Goal: Book appointment/travel/reservation

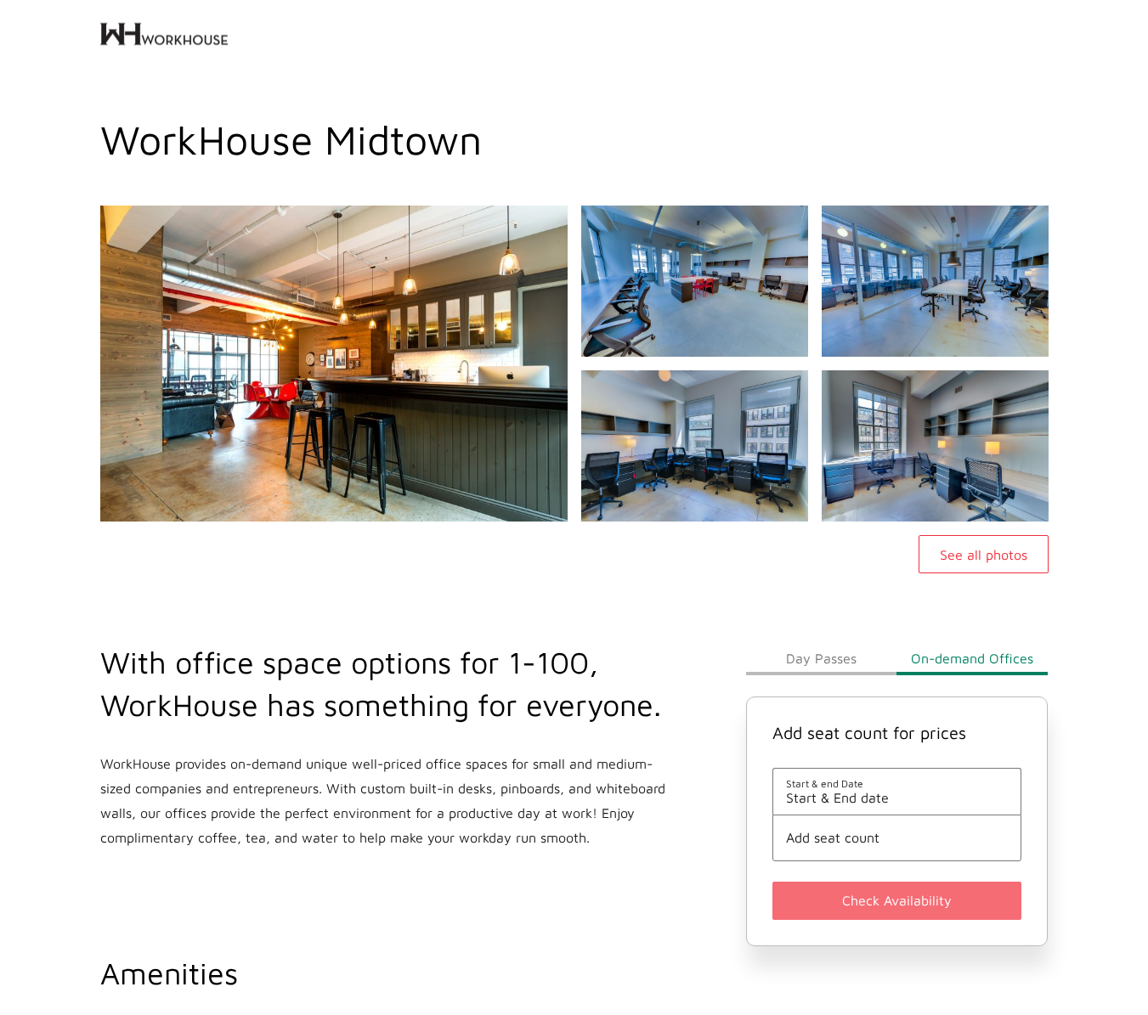
scroll to position [170, 0]
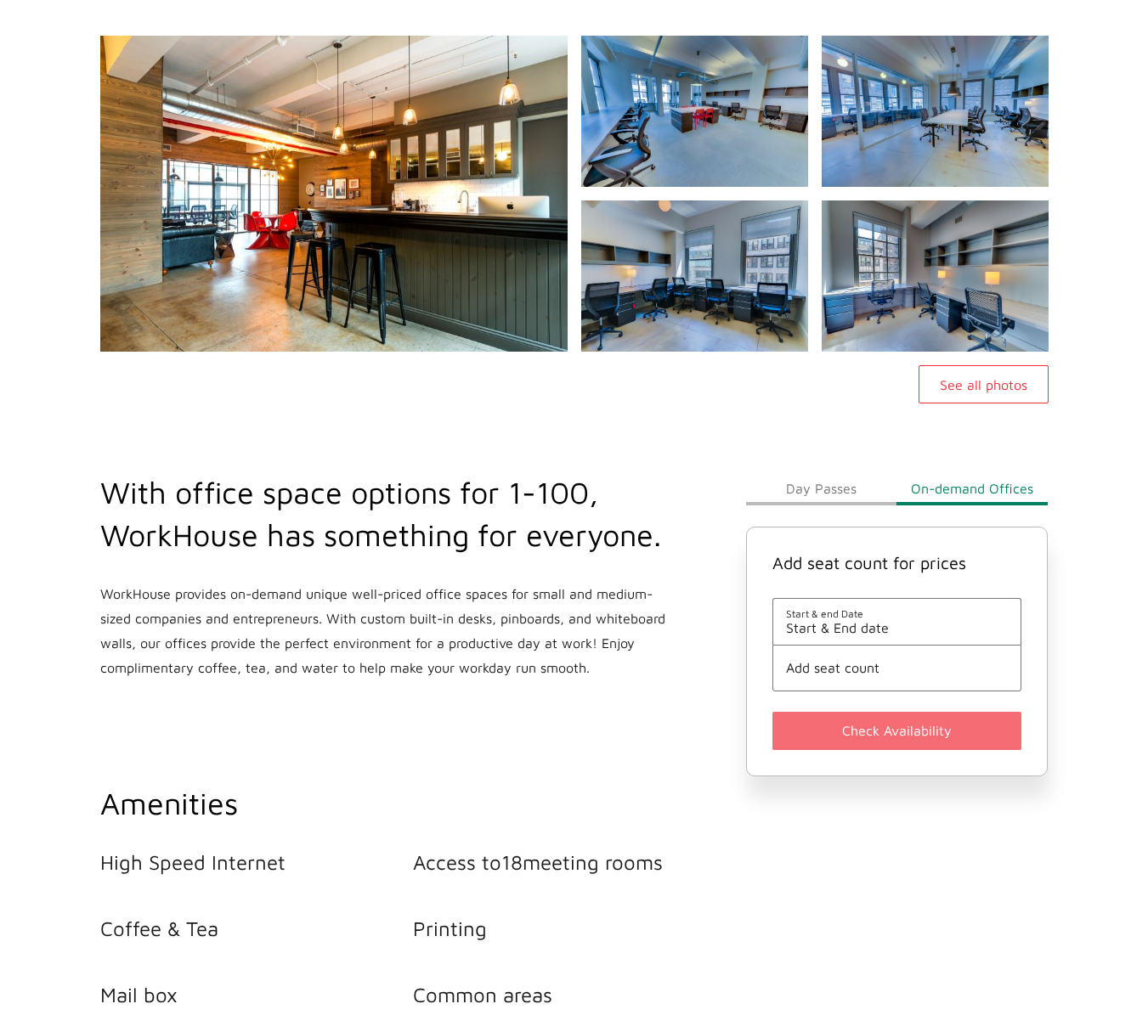
click at [888, 610] on span "Start & end Date" at bounding box center [897, 613] width 223 height 13
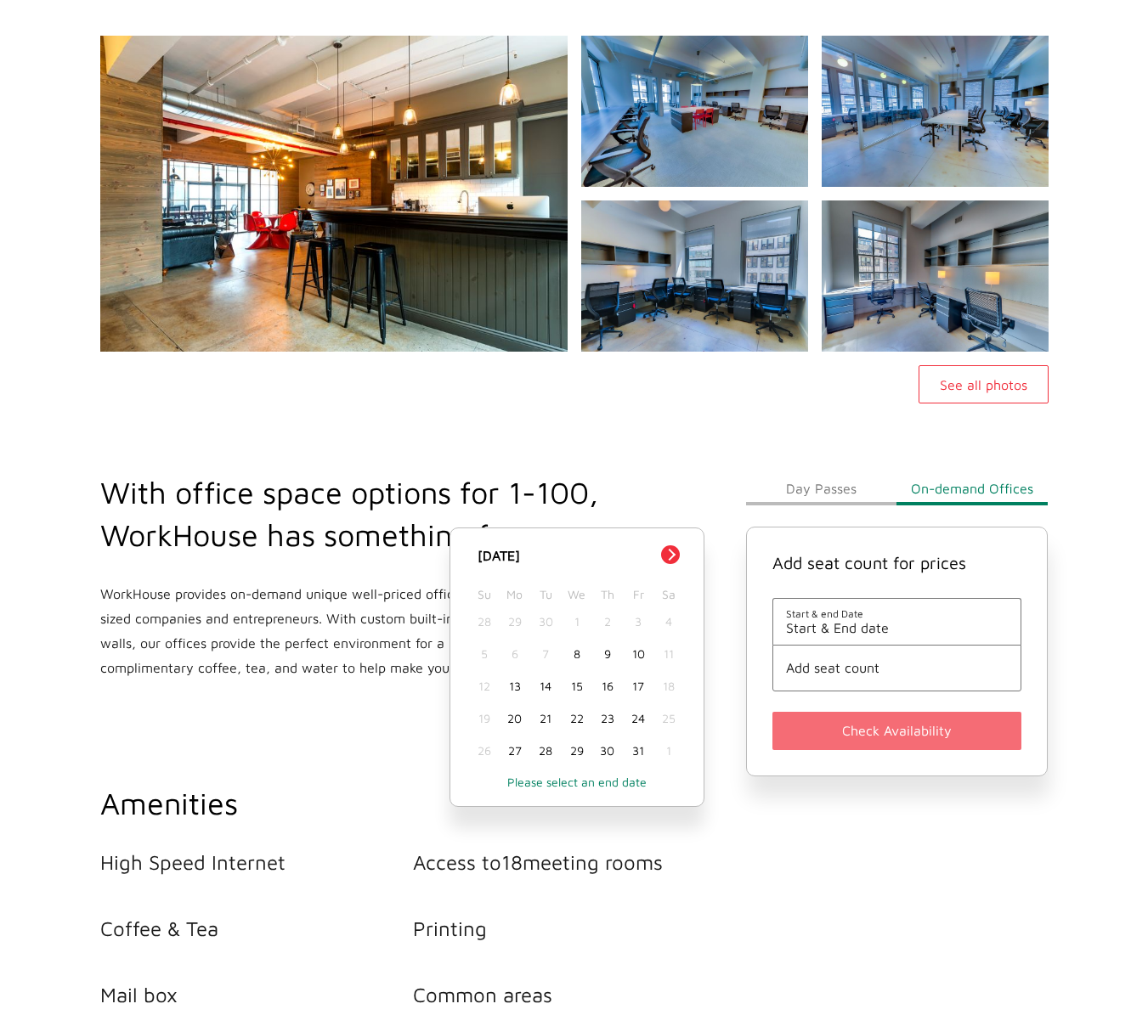
click at [574, 659] on div "8" at bounding box center [576, 654] width 31 height 32
click at [583, 654] on div "8" at bounding box center [576, 654] width 31 height 32
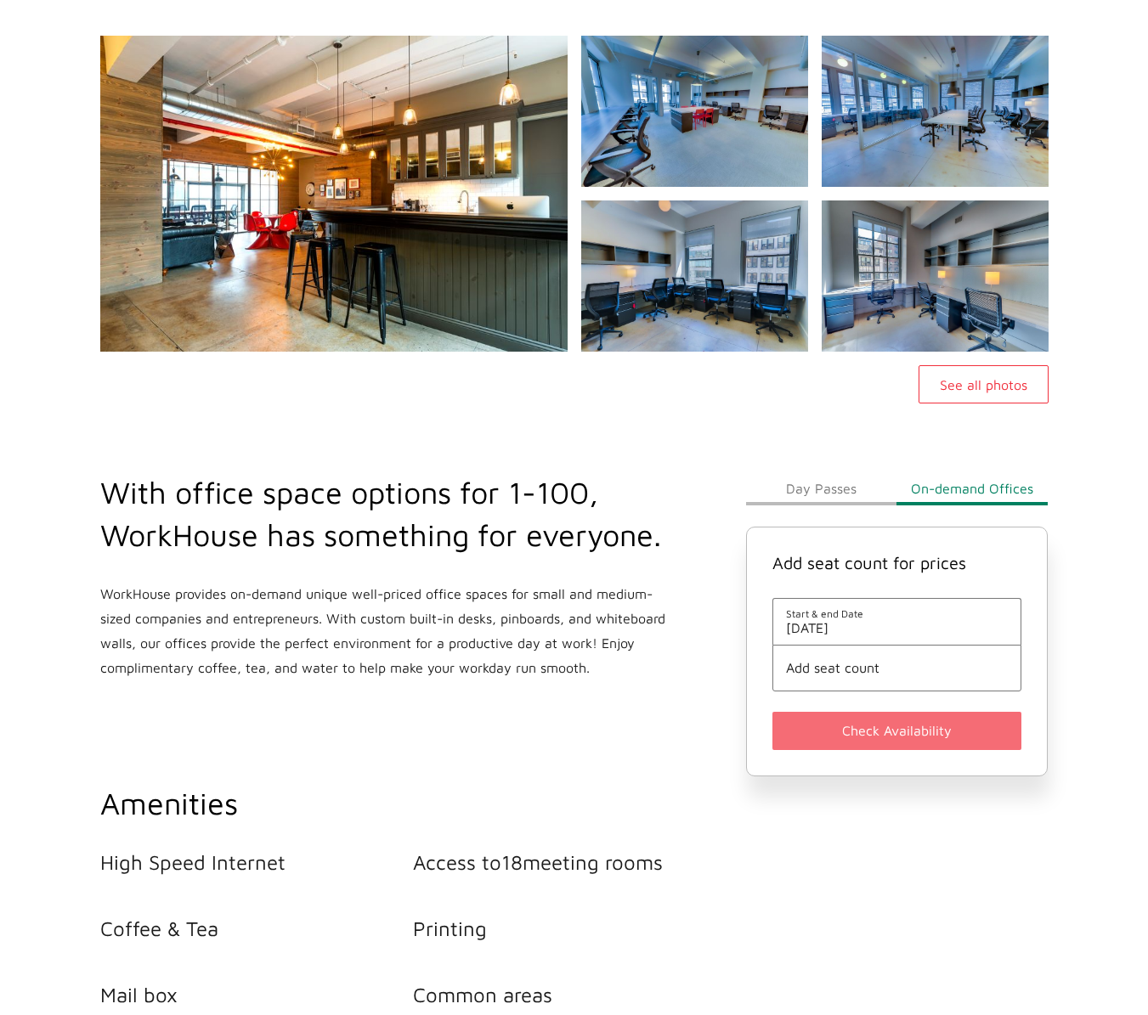
click at [839, 662] on span "Add seat count" at bounding box center [897, 667] width 223 height 15
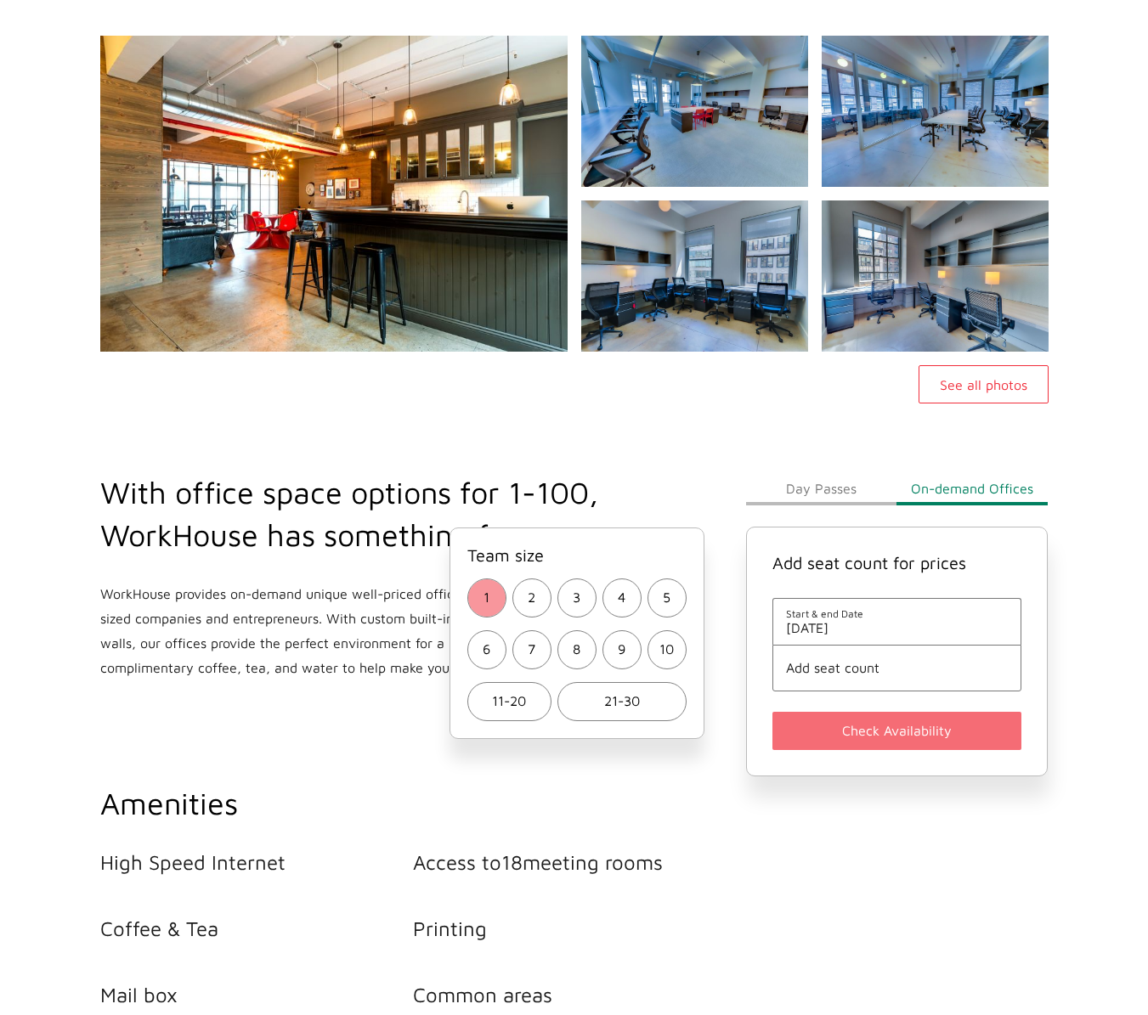
click at [478, 598] on button "1" at bounding box center [486, 598] width 39 height 39
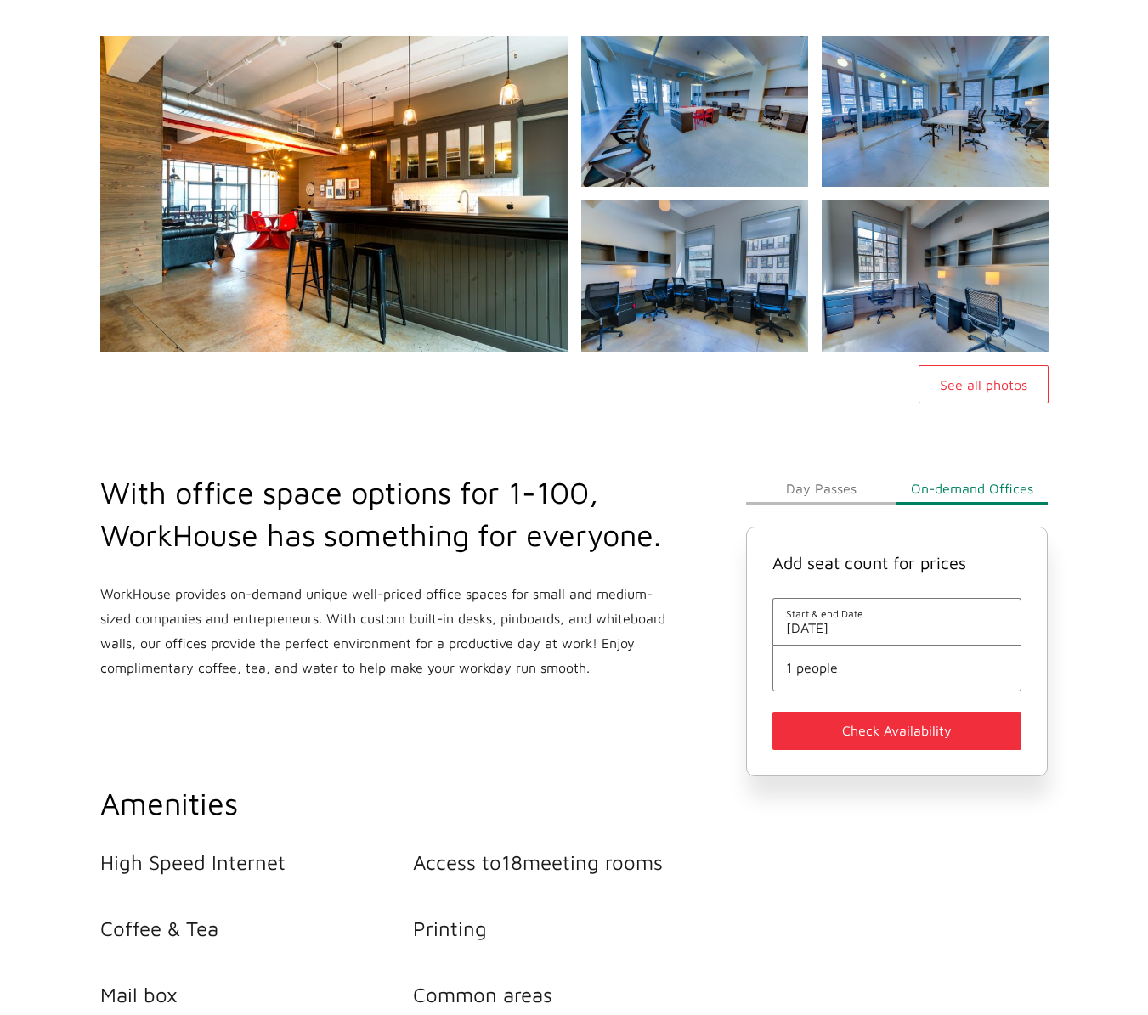
click at [842, 667] on span "1 people" at bounding box center [897, 667] width 223 height 15
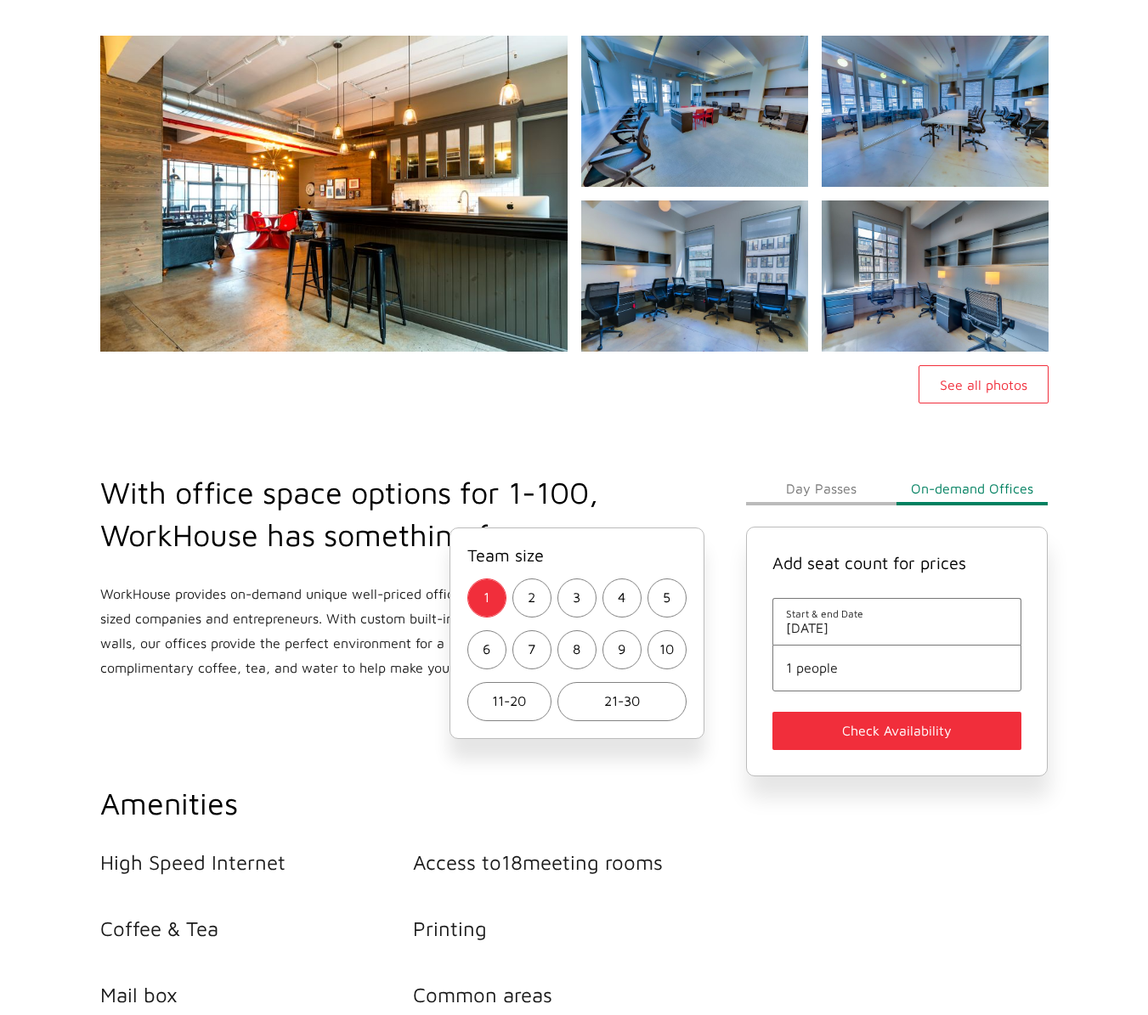
click at [914, 731] on button "Check Availability" at bounding box center [897, 731] width 250 height 38
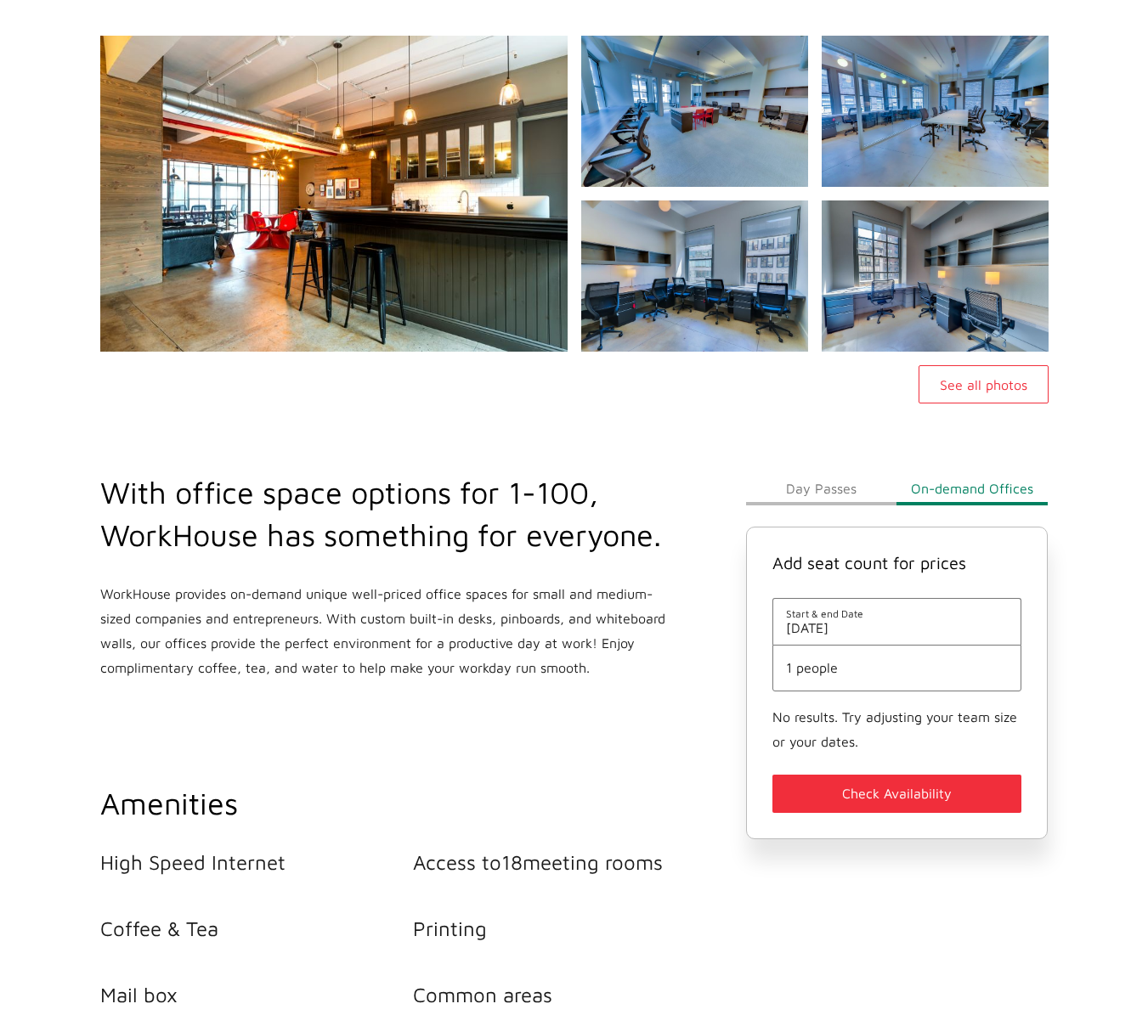
click at [890, 782] on button "Check Availability" at bounding box center [897, 794] width 250 height 38
click at [820, 672] on span "1 people" at bounding box center [897, 667] width 223 height 15
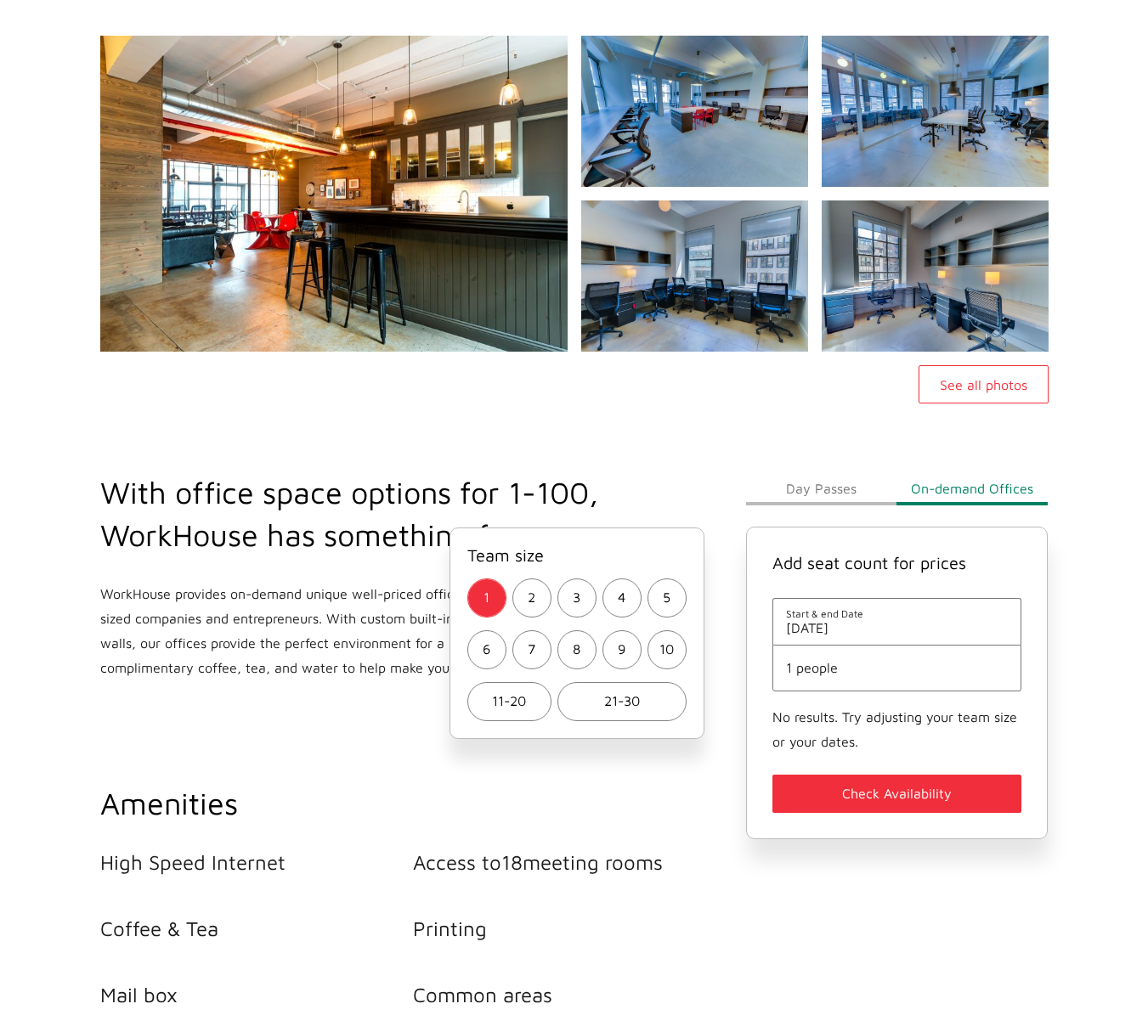
click at [525, 594] on button "2" at bounding box center [531, 598] width 39 height 39
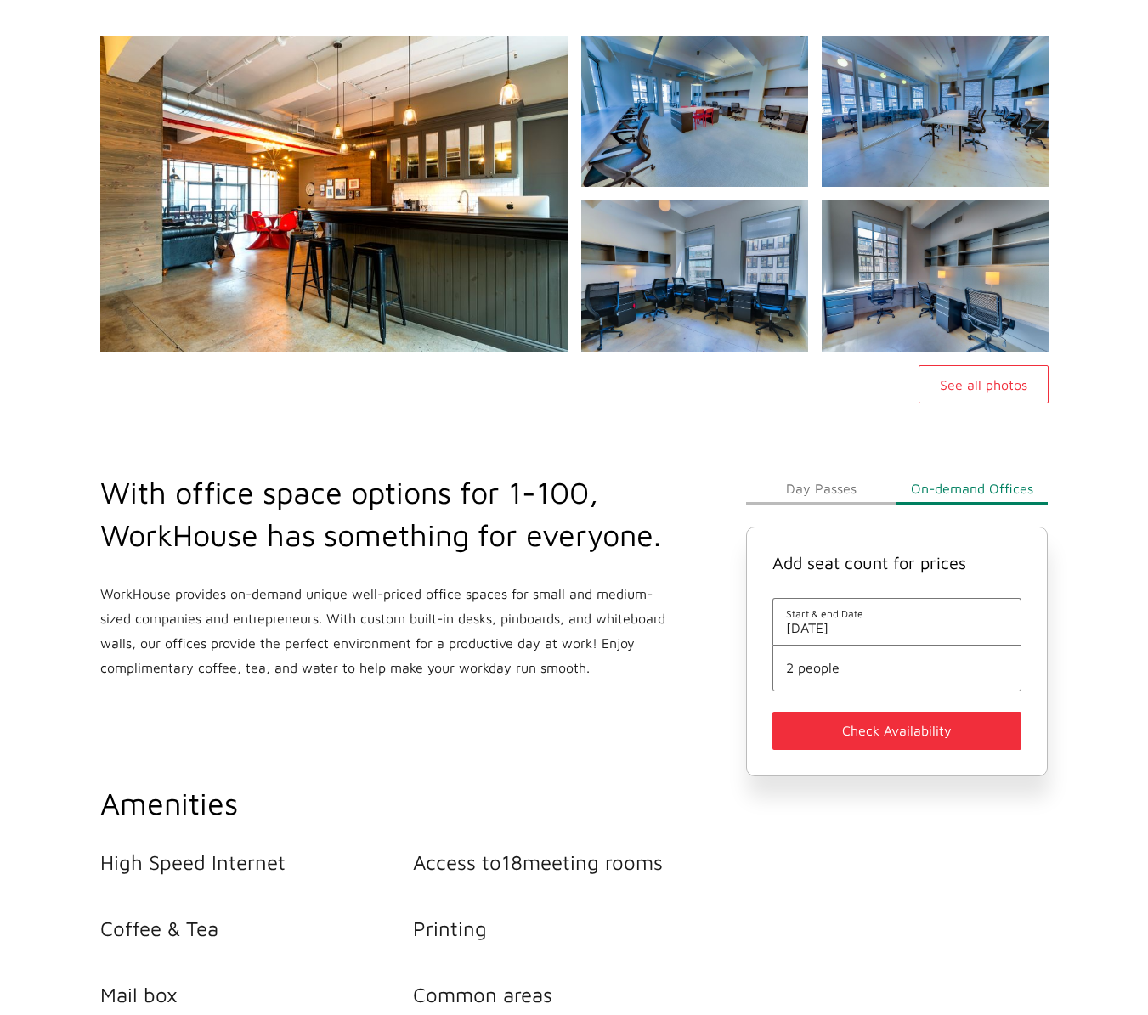
click at [907, 718] on button "Check Availability" at bounding box center [897, 731] width 250 height 38
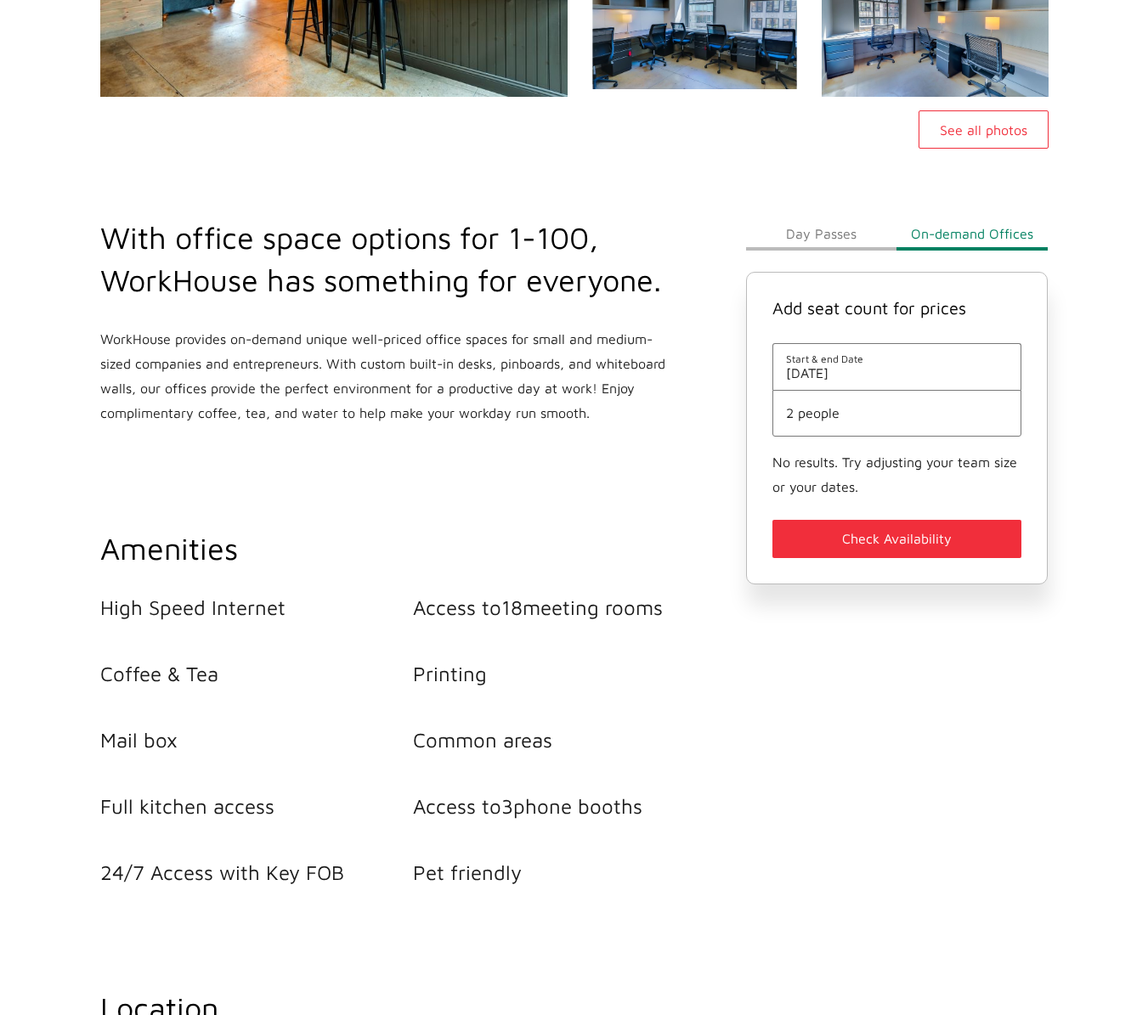
scroll to position [85, 0]
